Goal: Understand process/instructions: Learn how to perform a task or action

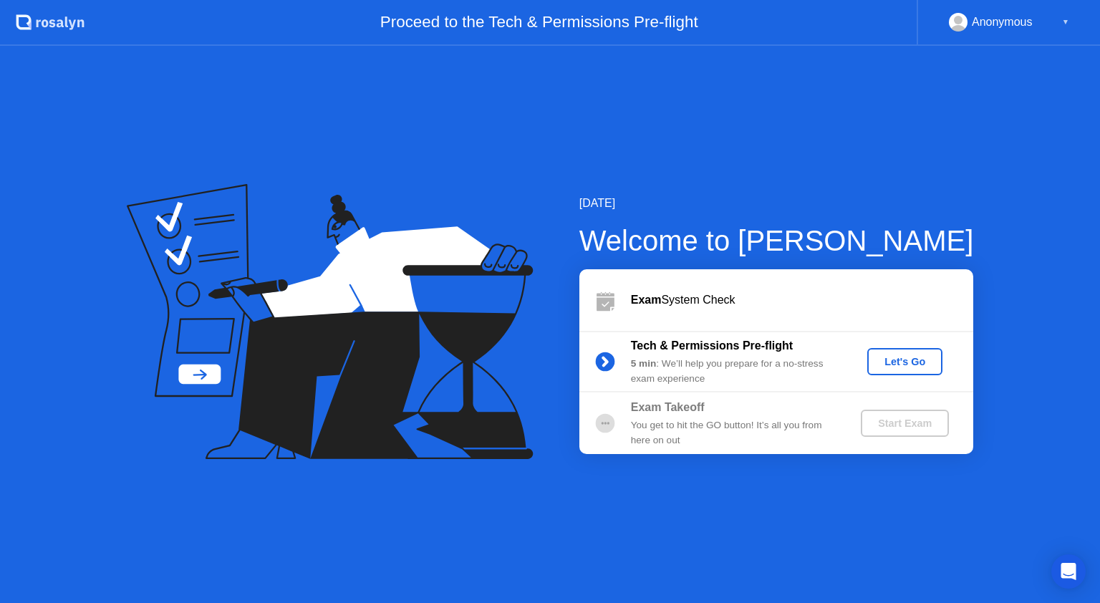
click at [888, 364] on div "Let's Go" at bounding box center [905, 361] width 64 height 11
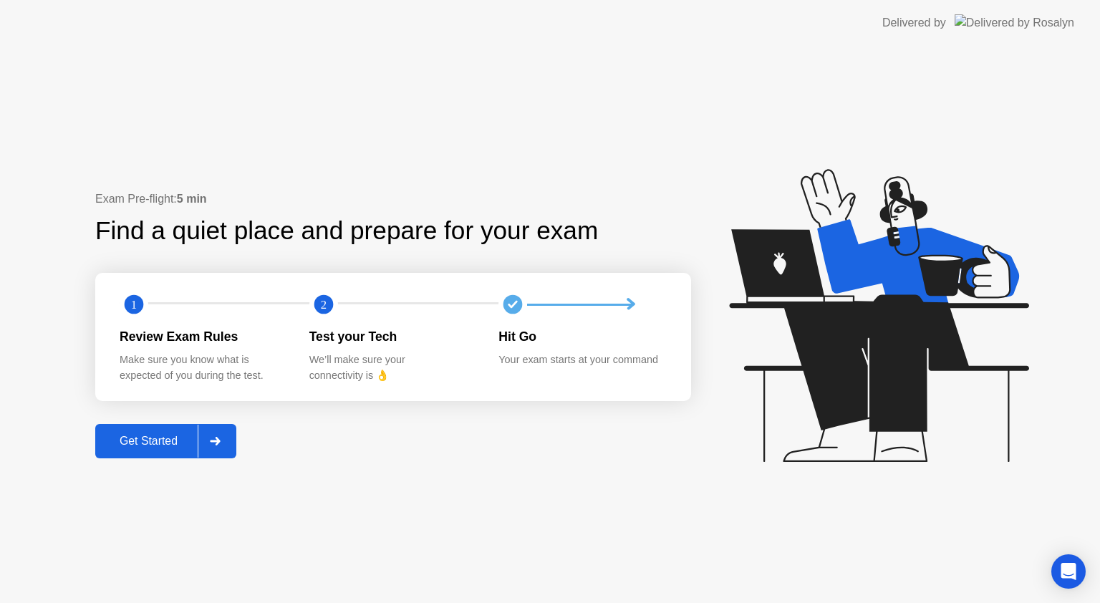
click at [155, 443] on div "Get Started" at bounding box center [149, 441] width 98 height 13
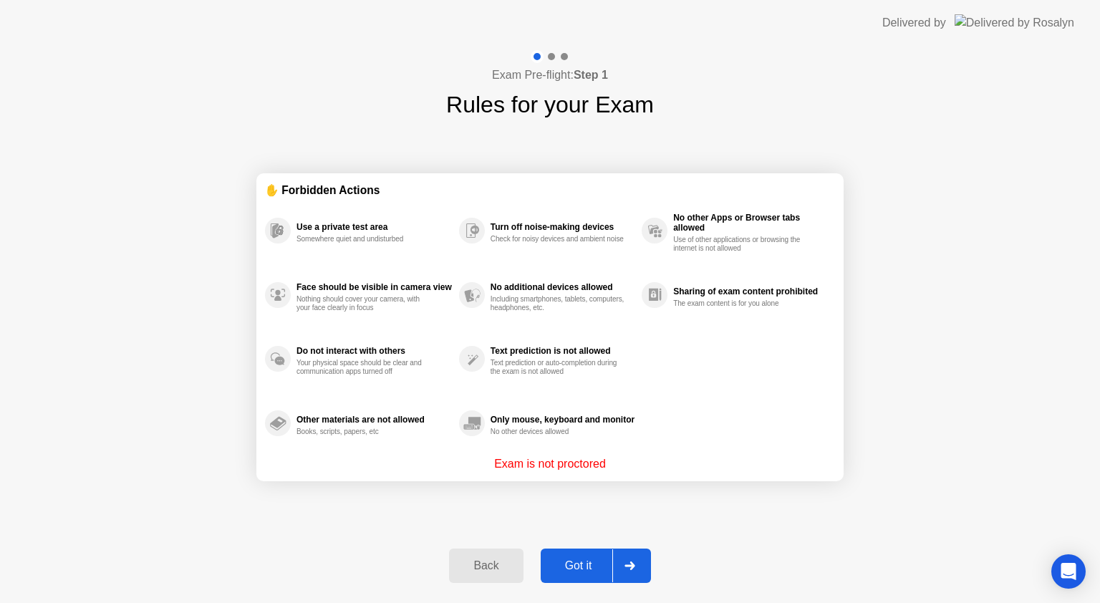
click at [585, 562] on div "Got it" at bounding box center [578, 565] width 67 height 13
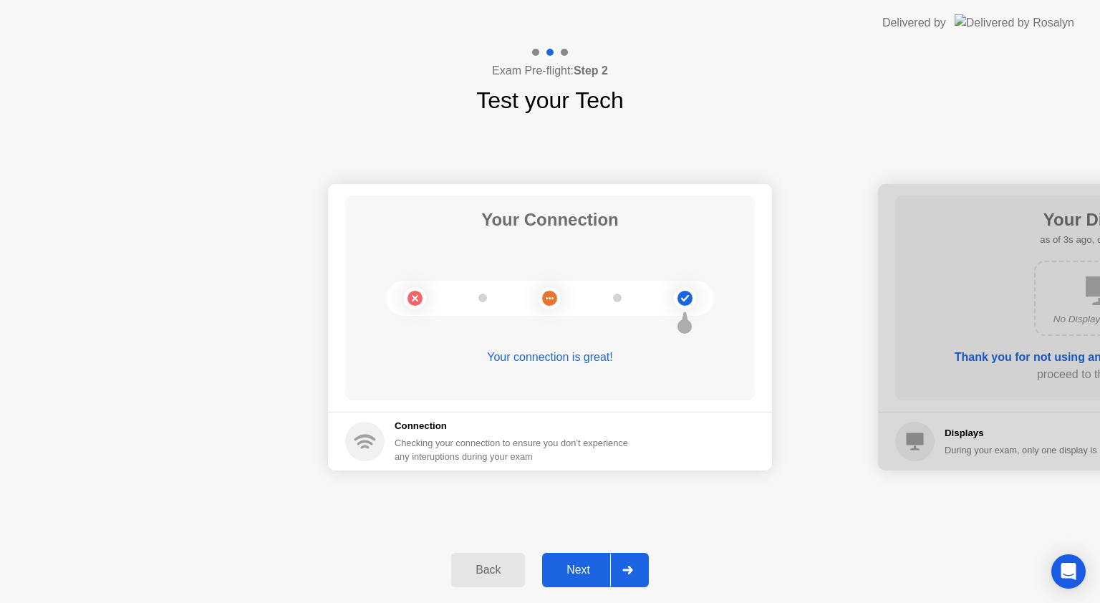
click at [564, 577] on div "Next" at bounding box center [578, 570] width 64 height 13
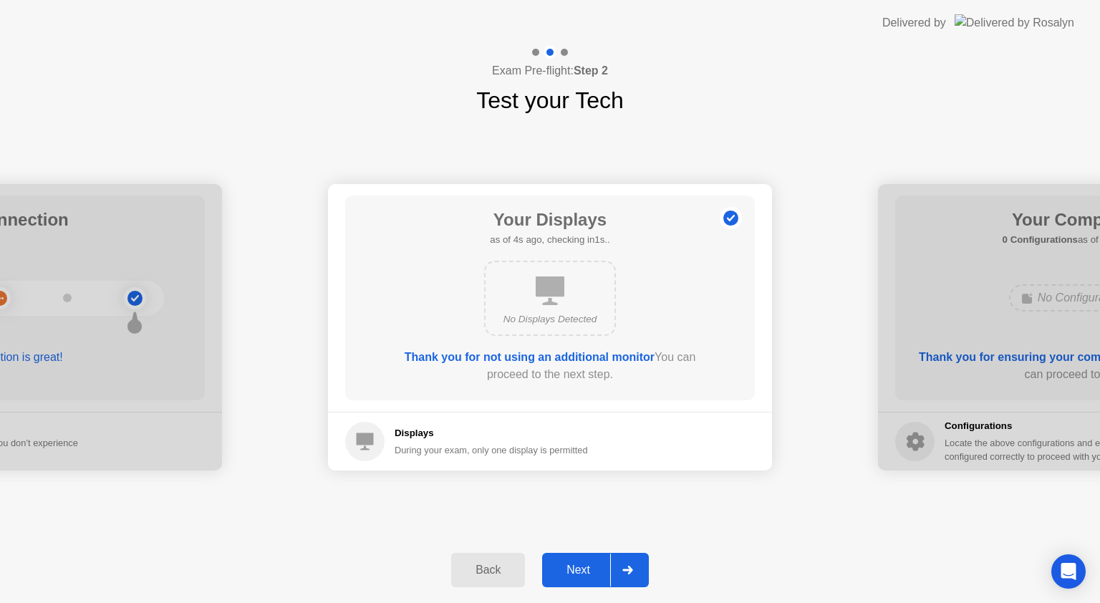
click at [478, 582] on button "Back" at bounding box center [488, 570] width 74 height 34
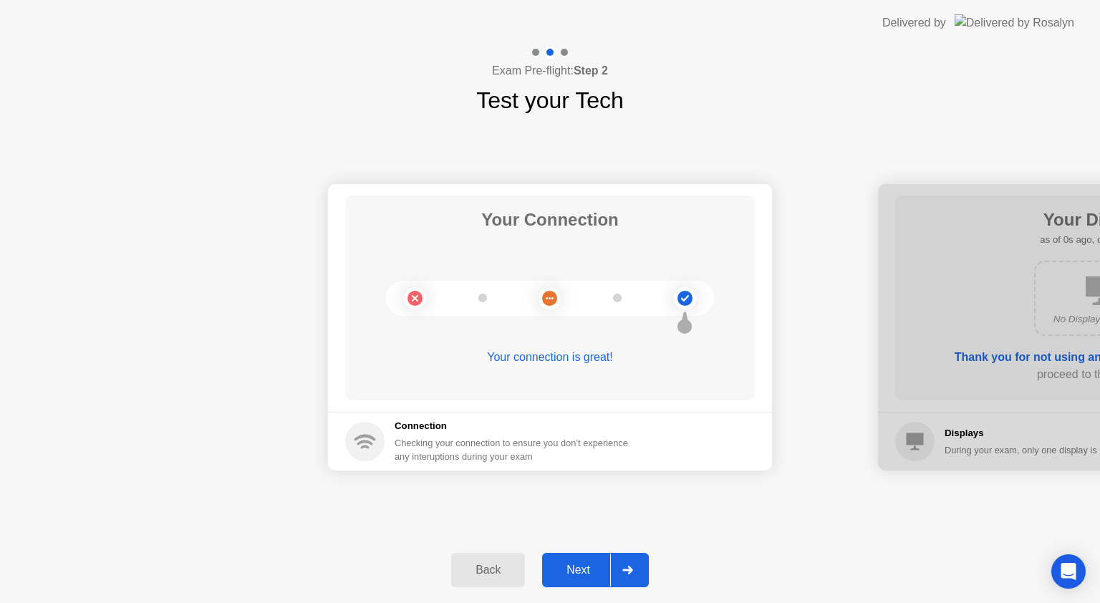
click at [573, 574] on div "Next" at bounding box center [578, 570] width 64 height 13
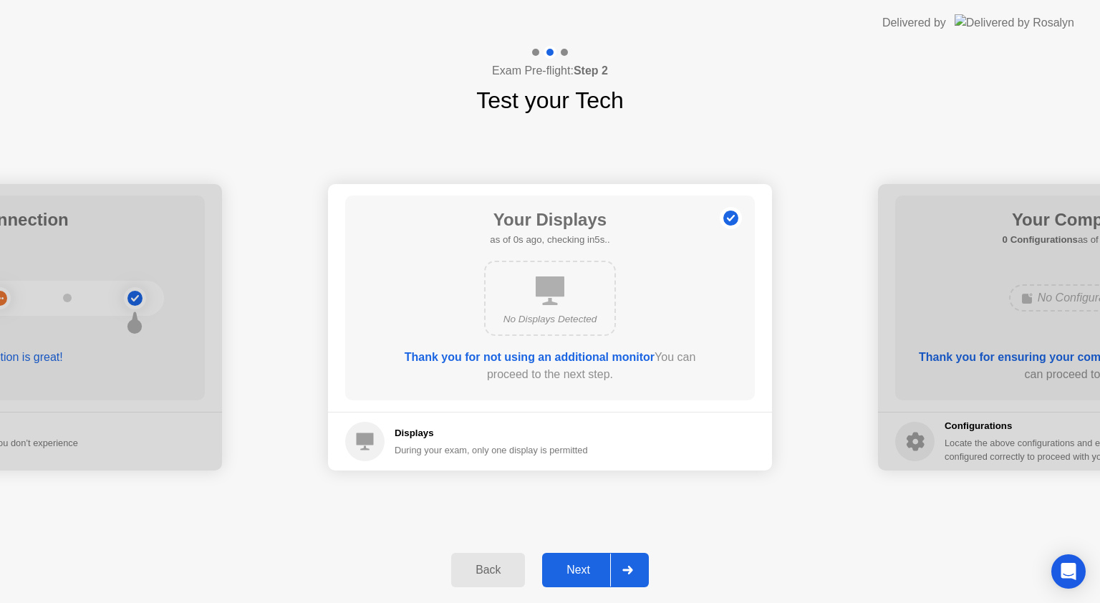
click at [573, 574] on div "Next" at bounding box center [578, 570] width 64 height 13
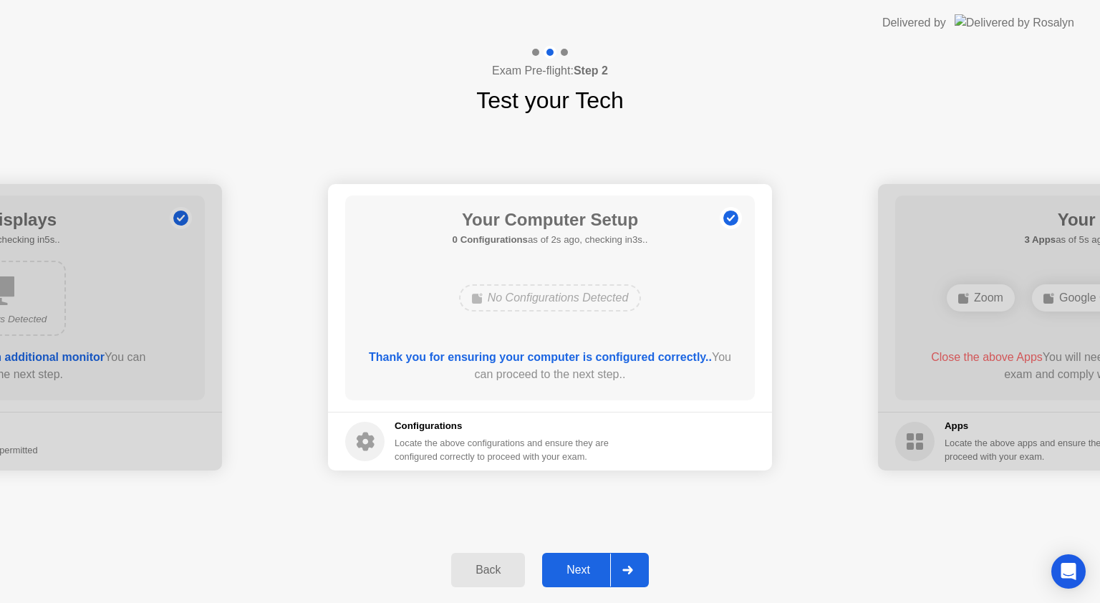
click at [587, 564] on div "Next" at bounding box center [578, 570] width 64 height 13
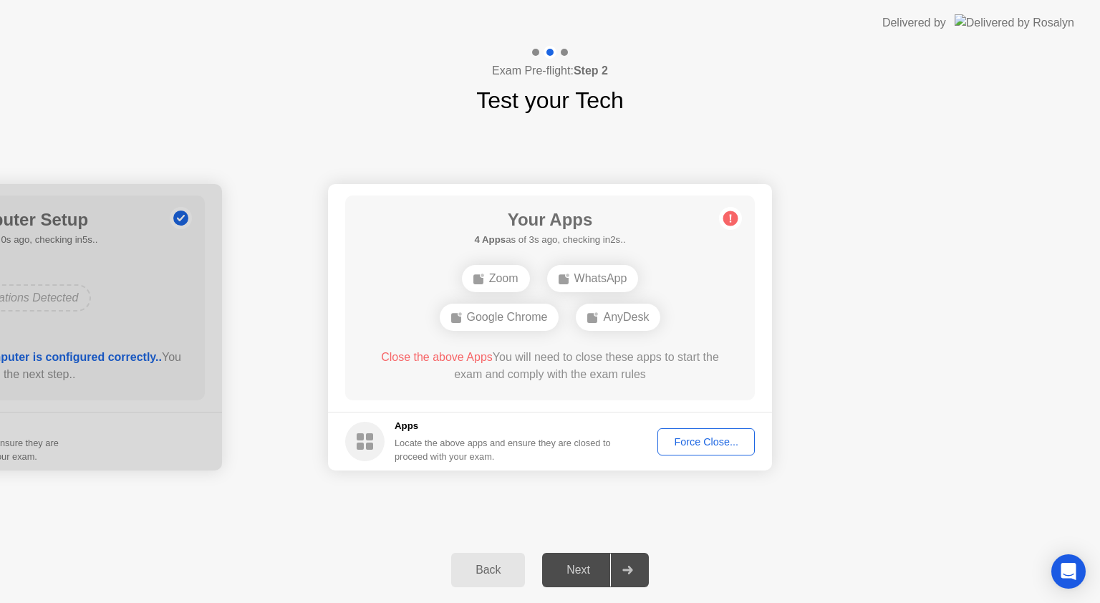
click at [721, 438] on div "Force Close..." at bounding box center [706, 441] width 87 height 11
